Goal: Use online tool/utility: Utilize a website feature to perform a specific function

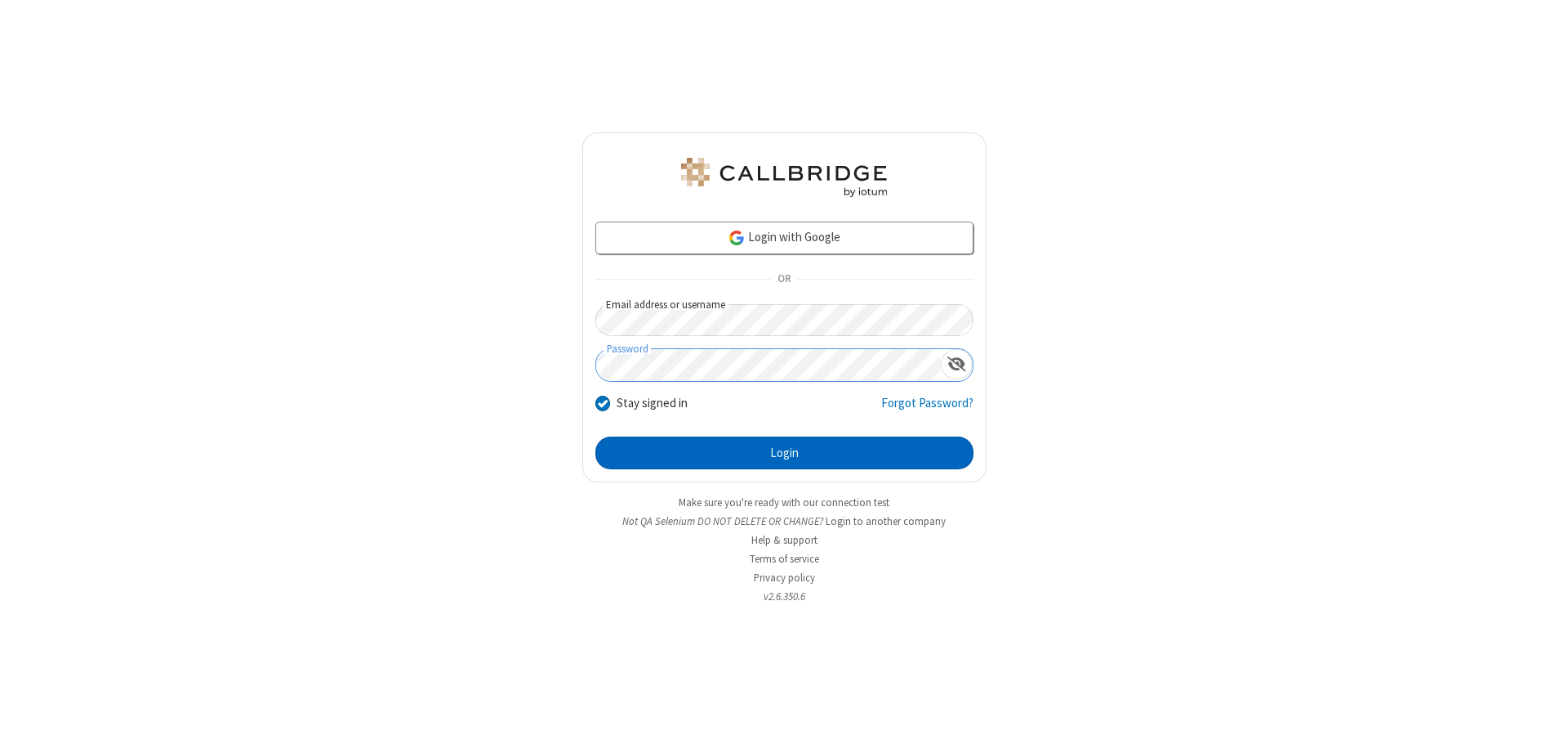
click at [784, 453] on button "Login" at bounding box center [784, 452] width 378 height 32
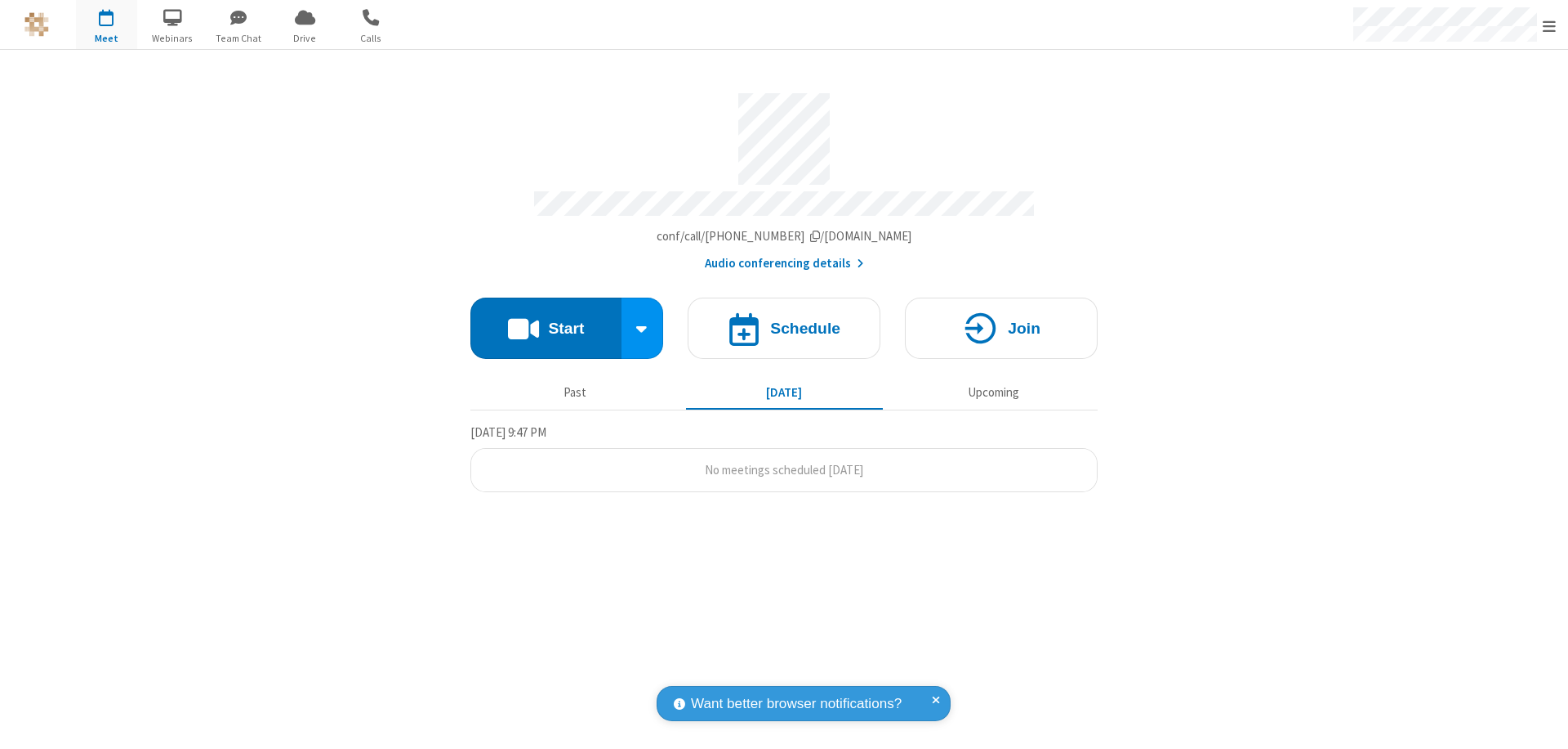
click at [546, 321] on button "Start" at bounding box center [546, 328] width 151 height 61
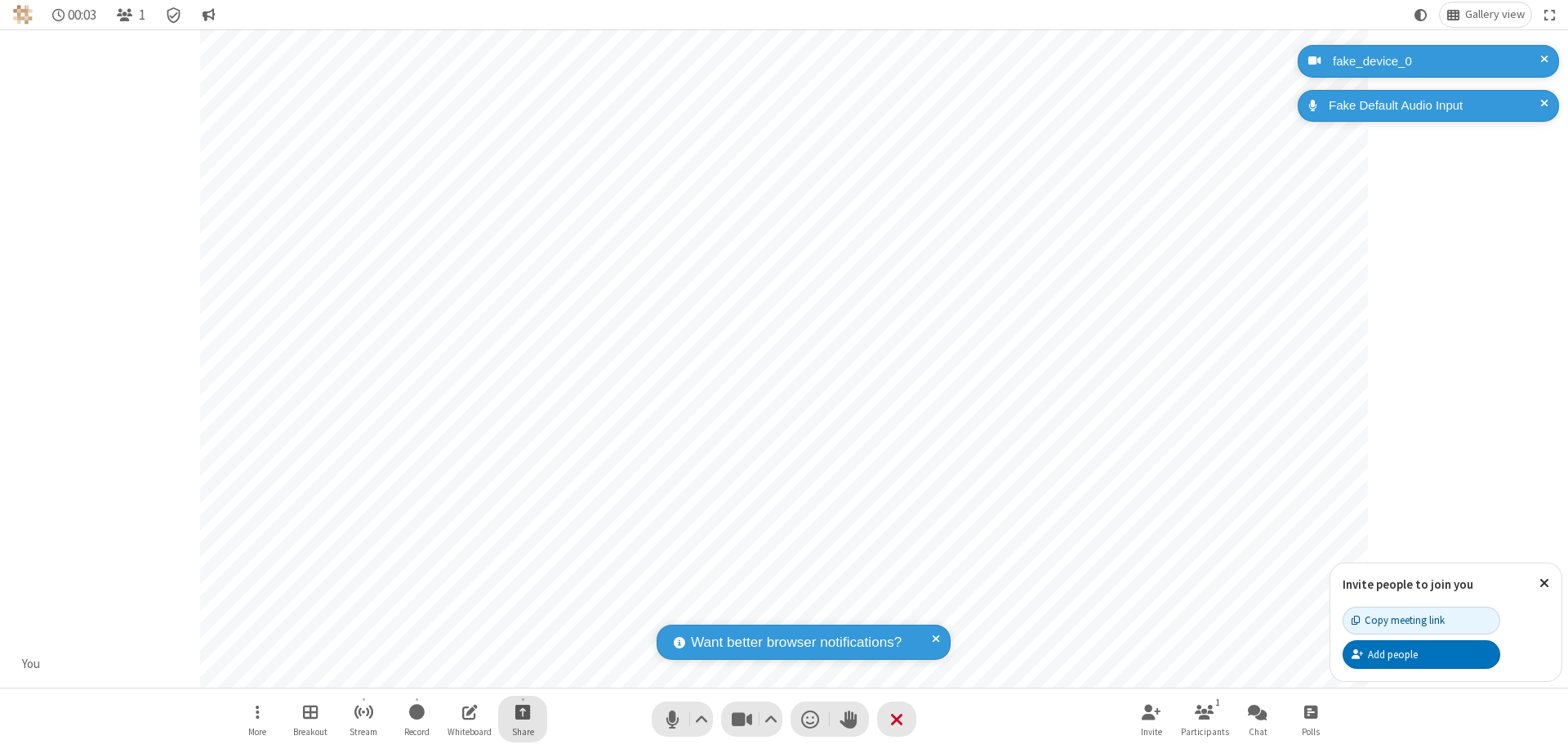
click at [522, 711] on span "Start sharing" at bounding box center [523, 711] width 16 height 20
click at [522, 611] on span "Share additional camera" at bounding box center [533, 615] width 121 height 14
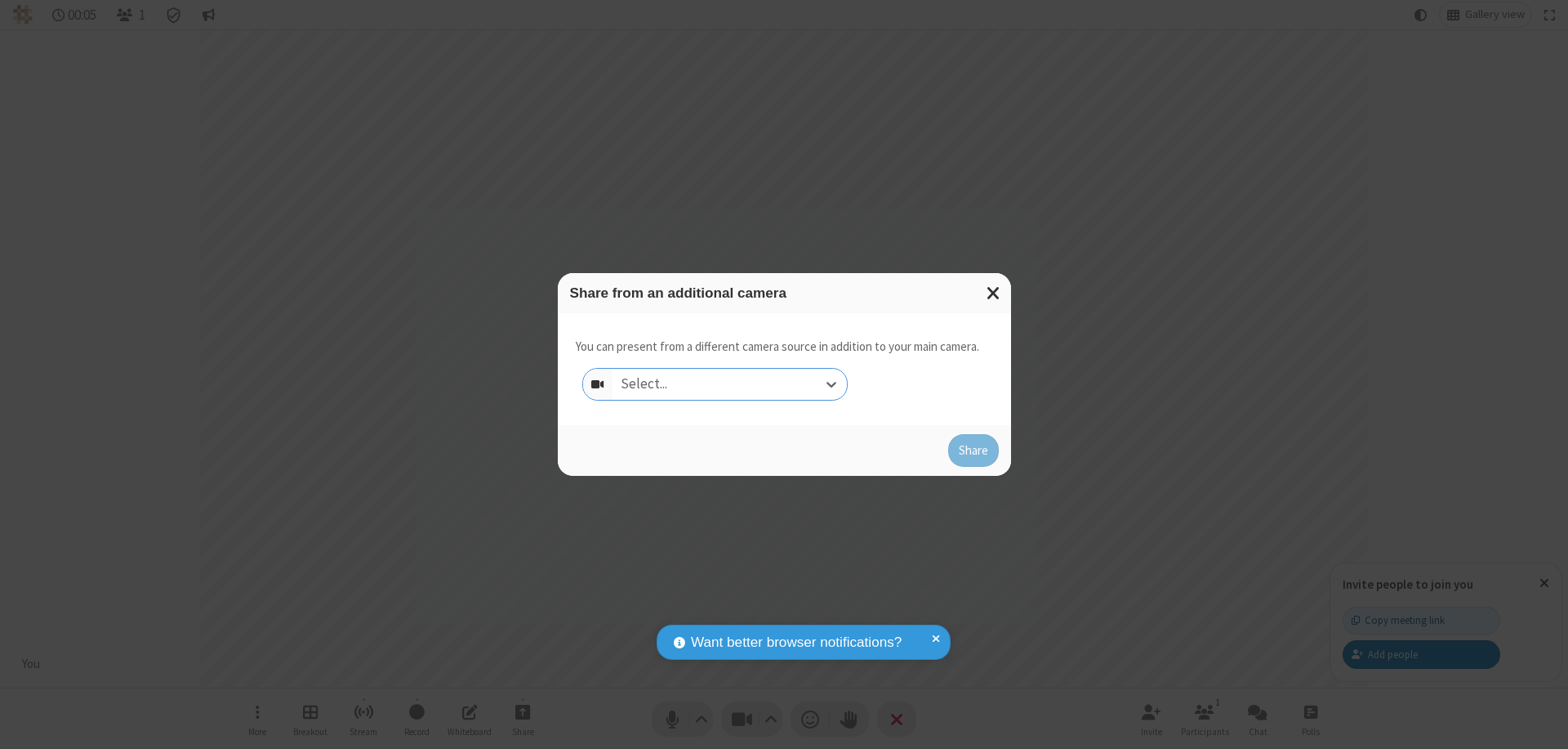
click at [729, 385] on div "Select..." at bounding box center [729, 385] width 234 height 31
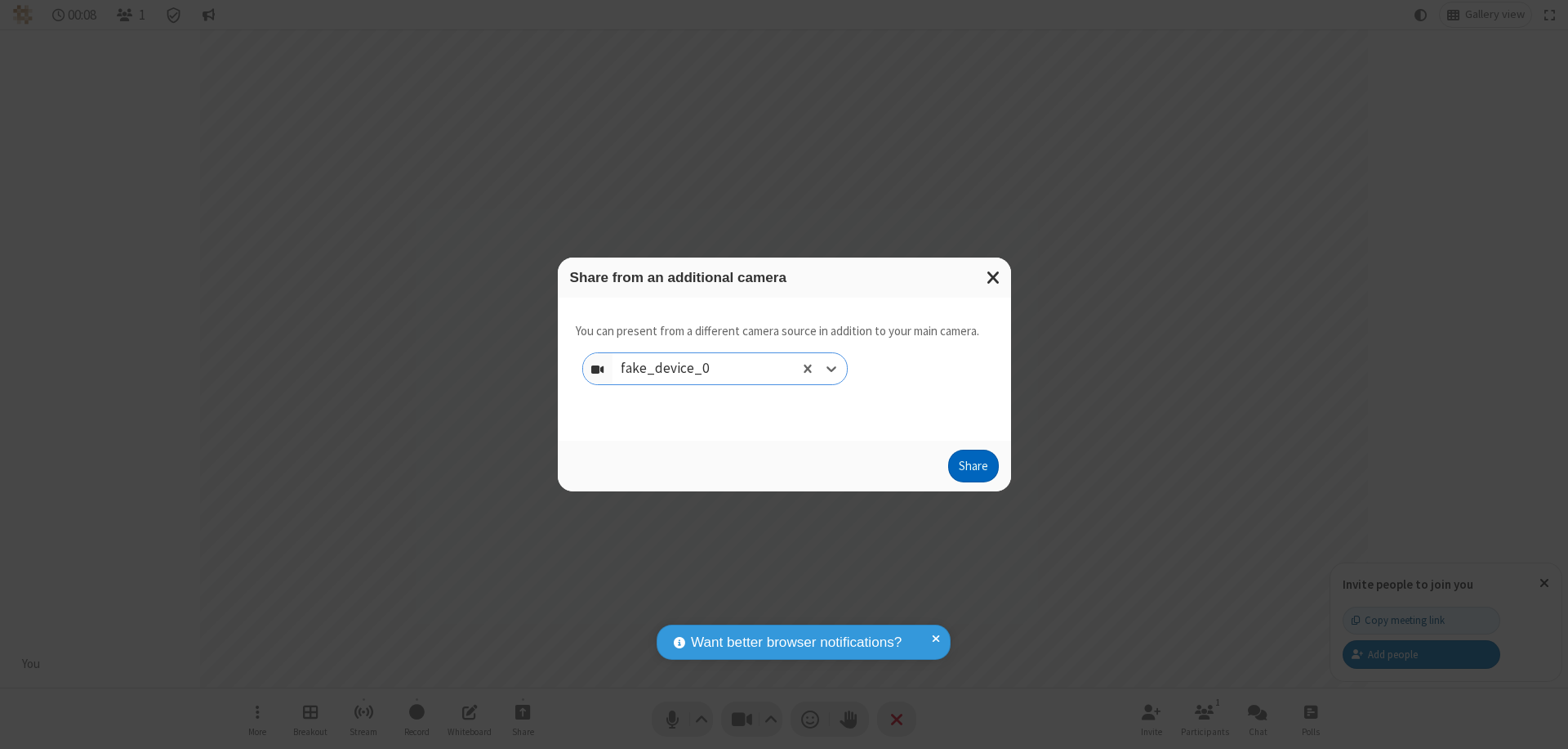
click at [973, 469] on button "Share" at bounding box center [974, 465] width 51 height 32
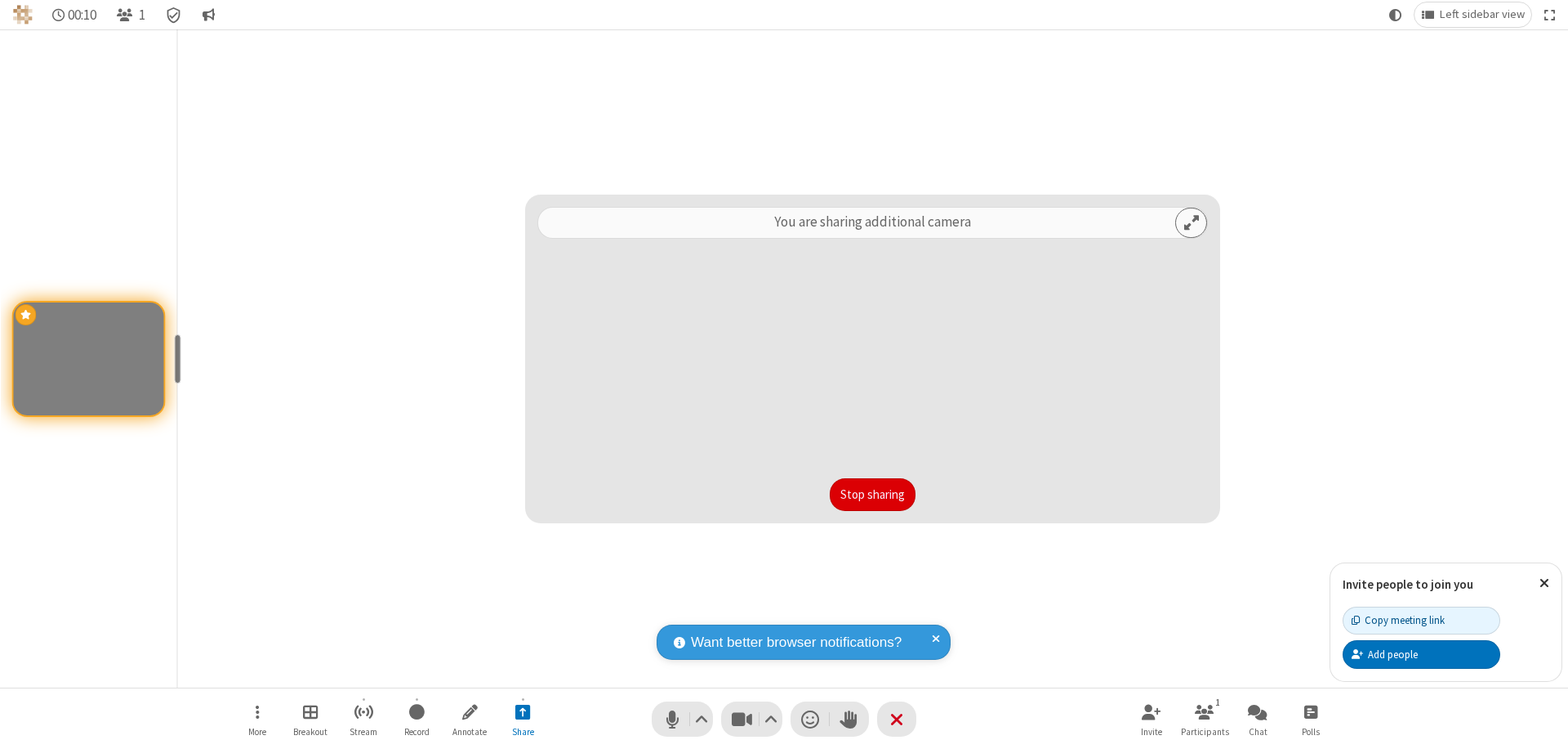
click at [873, 495] on button "Stop sharing" at bounding box center [873, 494] width 86 height 32
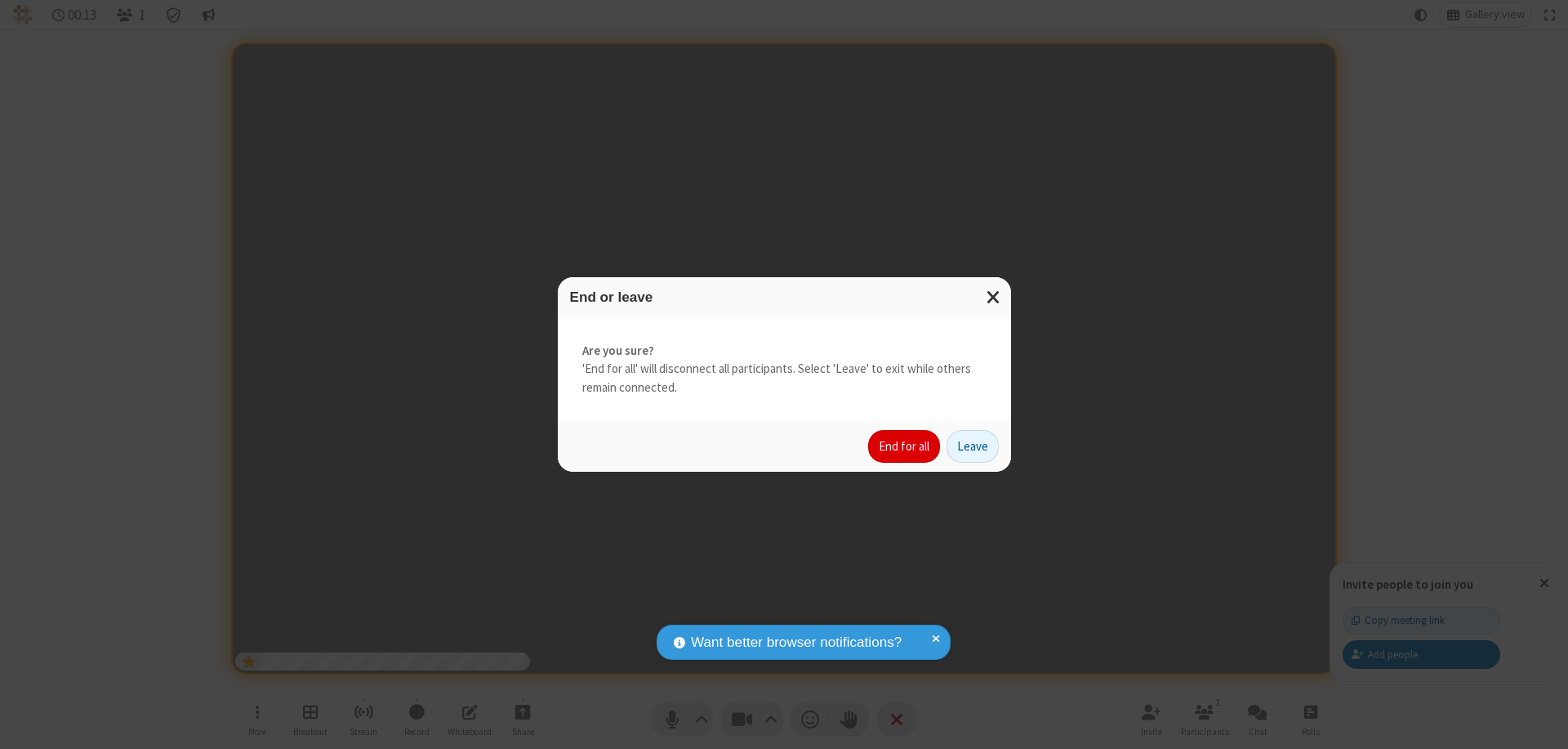
click at [905, 447] on button "End for all" at bounding box center [904, 446] width 72 height 32
